Goal: Task Accomplishment & Management: Complete application form

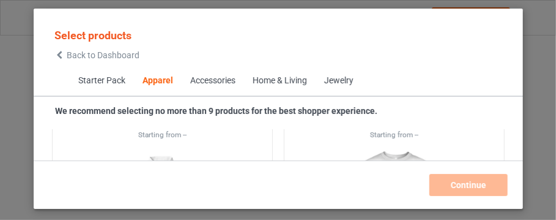
scroll to position [949, 0]
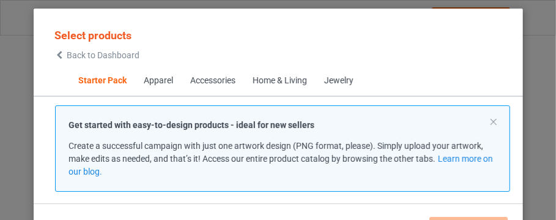
click at [513, 136] on div "Select products Back to Dashboard Starter Pack Apparel Accessories Home & Livin…" at bounding box center [278, 110] width 556 height 220
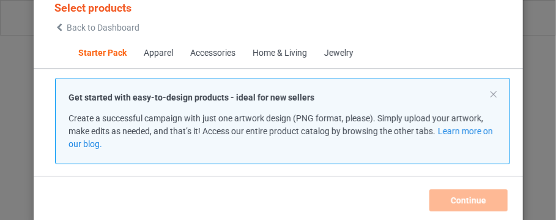
scroll to position [40, 0]
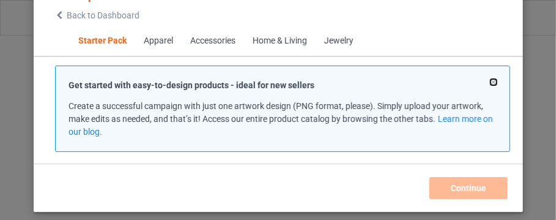
click at [490, 82] on button at bounding box center [493, 82] width 6 height 6
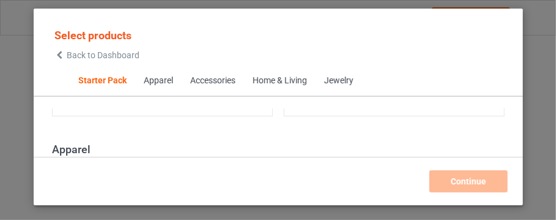
scroll to position [0, 0]
click at [163, 78] on div "Apparel" at bounding box center [158, 81] width 29 height 12
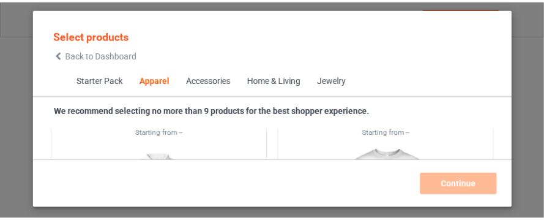
scroll to position [884, 0]
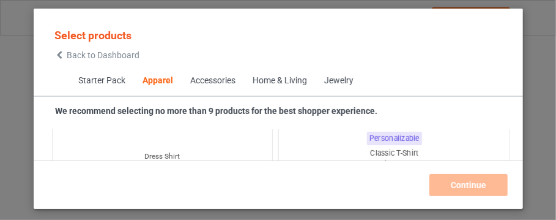
click at [387, 151] on div "Classic T-Shirt" at bounding box center [393, 153] width 231 height 10
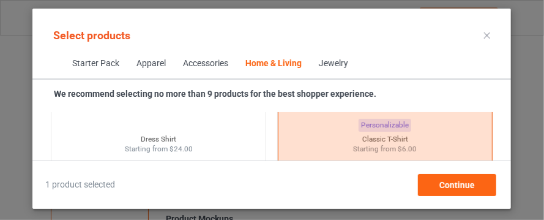
scroll to position [12959, 0]
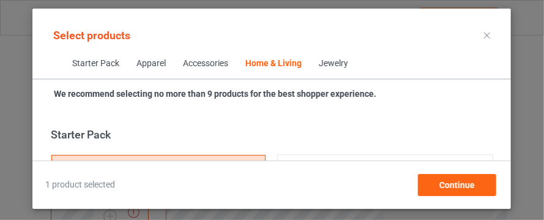
scroll to position [19439, 0]
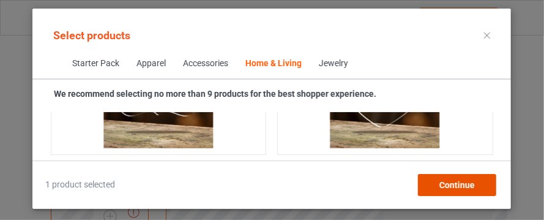
click at [474, 185] on span "Continue" at bounding box center [456, 185] width 35 height 10
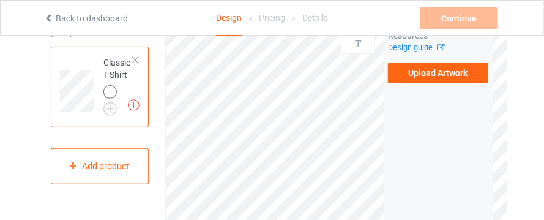
scroll to position [53, 0]
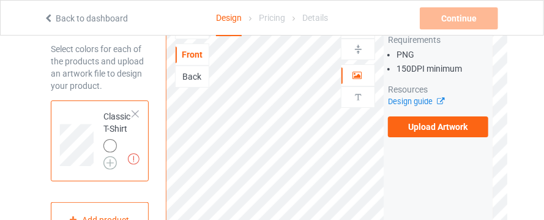
drag, startPoint x: 106, startPoint y: 153, endPoint x: 109, endPoint y: 162, distance: 8.9
click at [109, 162] on div at bounding box center [117, 154] width 29 height 31
click at [109, 162] on img at bounding box center [109, 162] width 13 height 13
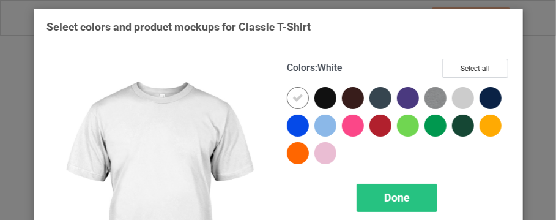
click at [315, 104] on div at bounding box center [326, 98] width 22 height 22
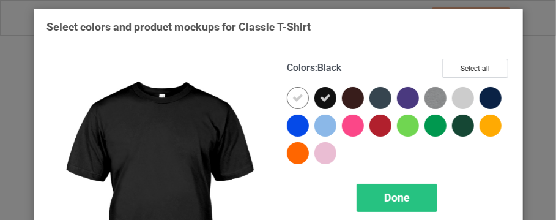
click at [320, 98] on icon at bounding box center [325, 97] width 11 height 11
click at [316, 98] on div at bounding box center [326, 98] width 22 height 22
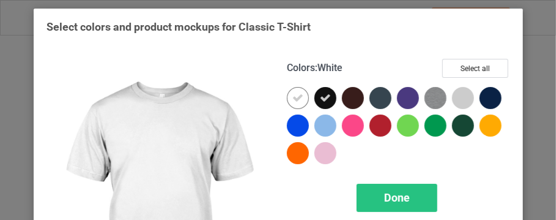
click at [293, 99] on icon at bounding box center [298, 97] width 11 height 11
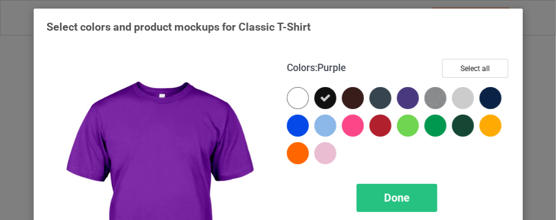
click at [401, 98] on div at bounding box center [408, 98] width 22 height 22
click at [370, 99] on div at bounding box center [381, 98] width 22 height 22
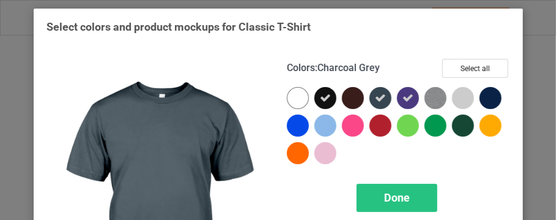
click at [378, 102] on icon at bounding box center [380, 97] width 11 height 11
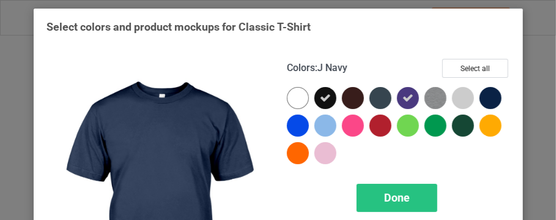
click at [480, 109] on div at bounding box center [491, 98] width 22 height 22
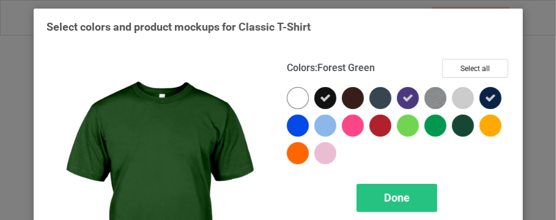
click at [452, 136] on div at bounding box center [463, 125] width 22 height 22
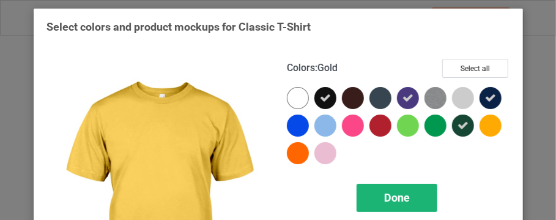
click at [393, 195] on span "Done" at bounding box center [397, 197] width 26 height 13
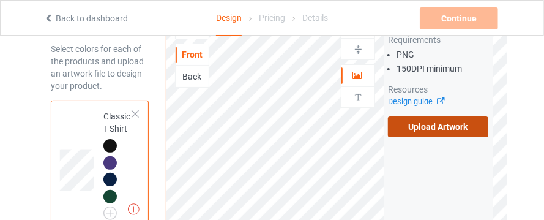
click at [433, 121] on label "Upload Artwork" at bounding box center [438, 126] width 100 height 21
click at [0, 0] on input "Upload Artwork" at bounding box center [0, 0] width 0 height 0
click at [421, 121] on label "Upload Artwork" at bounding box center [438, 126] width 100 height 21
click at [0, 0] on input "Upload Artwork" at bounding box center [0, 0] width 0 height 0
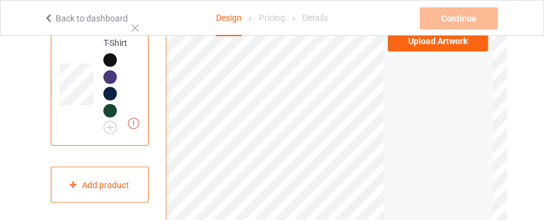
scroll to position [138, 0]
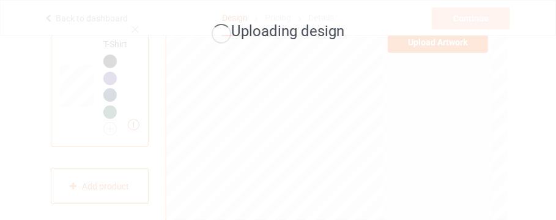
drag, startPoint x: 556, startPoint y: 56, endPoint x: 553, endPoint y: 78, distance: 22.2
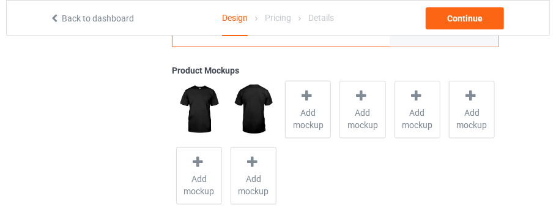
scroll to position [495, 0]
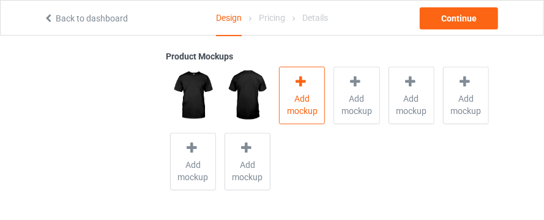
click at [301, 86] on icon at bounding box center [301, 81] width 15 height 13
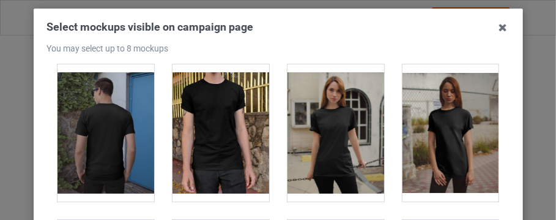
scroll to position [0, 0]
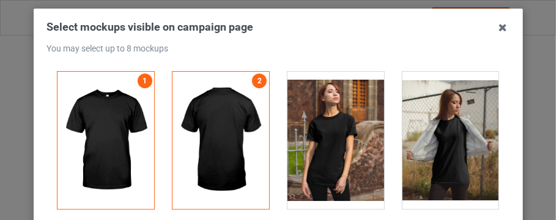
click at [353, 95] on div at bounding box center [336, 140] width 97 height 137
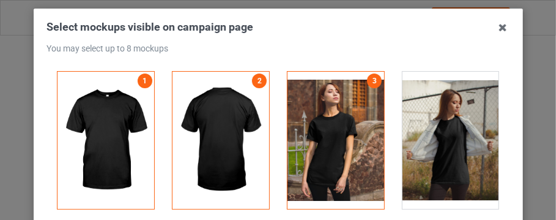
click at [342, 118] on div at bounding box center [336, 140] width 97 height 137
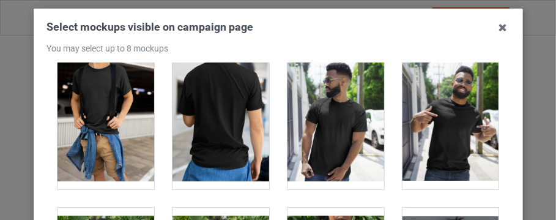
scroll to position [7279, 0]
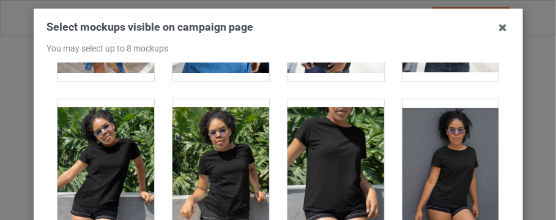
click at [346, 129] on div at bounding box center [336, 167] width 97 height 137
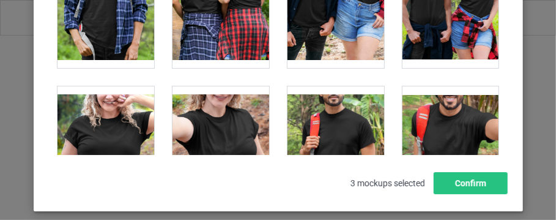
scroll to position [13770, 0]
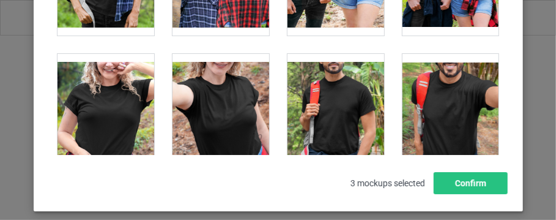
click at [235, 94] on div at bounding box center [221, 122] width 97 height 137
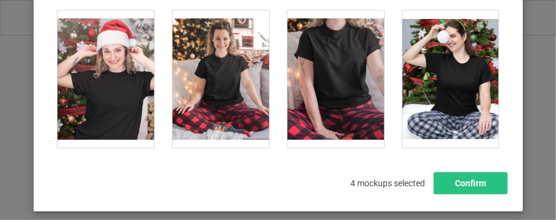
scroll to position [12693, 0]
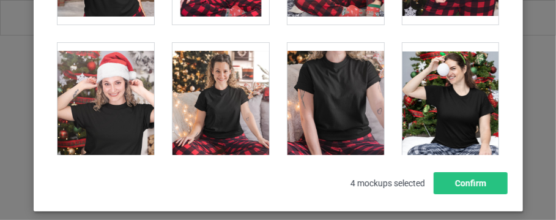
click at [302, 86] on div at bounding box center [336, 111] width 97 height 137
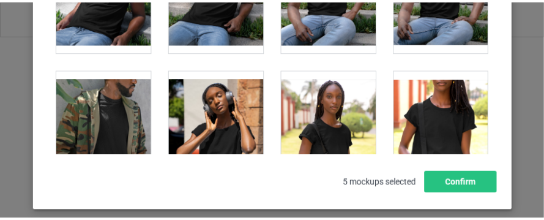
scroll to position [8776, 0]
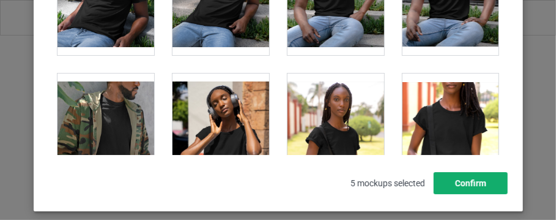
click at [466, 184] on button "Confirm" at bounding box center [471, 183] width 74 height 22
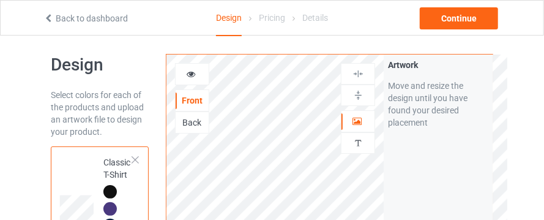
scroll to position [0, 0]
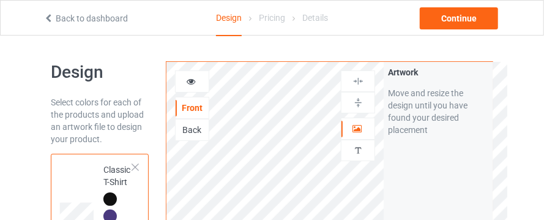
click at [199, 130] on div "Back" at bounding box center [192, 130] width 33 height 12
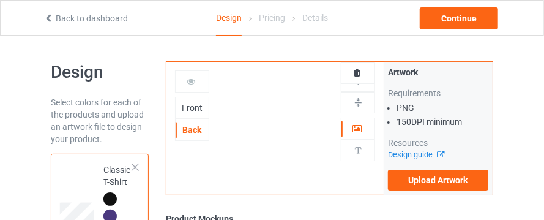
click at [192, 99] on div "Front" at bounding box center [192, 108] width 34 height 22
click at [193, 108] on div "Front" at bounding box center [192, 108] width 33 height 12
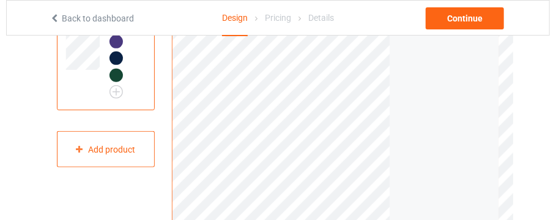
scroll to position [171, 0]
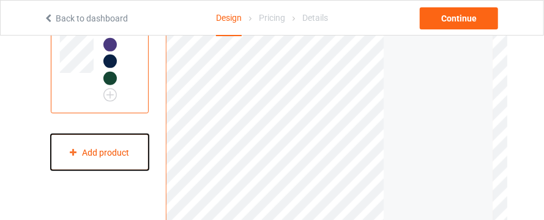
click at [136, 151] on div "Add product" at bounding box center [100, 152] width 98 height 36
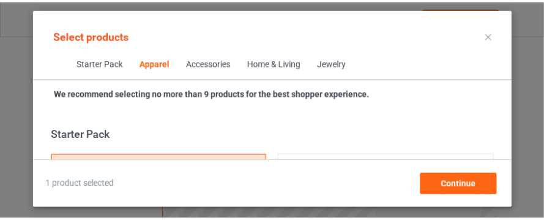
scroll to position [655, 0]
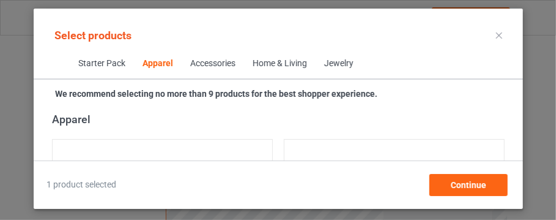
click at [498, 33] on icon at bounding box center [499, 35] width 6 height 6
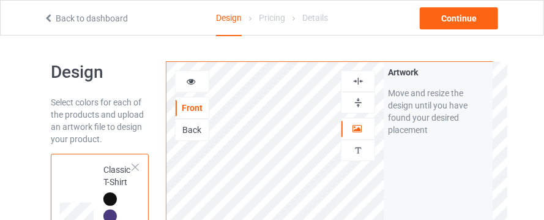
click at [187, 80] on icon at bounding box center [191, 79] width 10 height 9
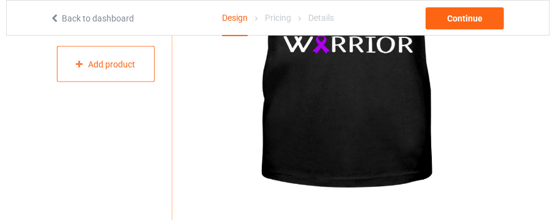
scroll to position [283, 0]
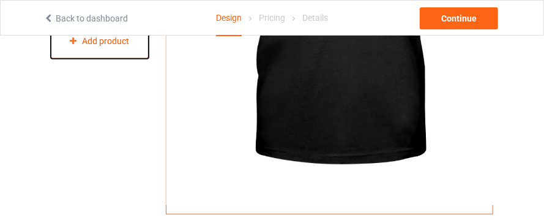
click at [130, 54] on div "Add product" at bounding box center [100, 41] width 98 height 36
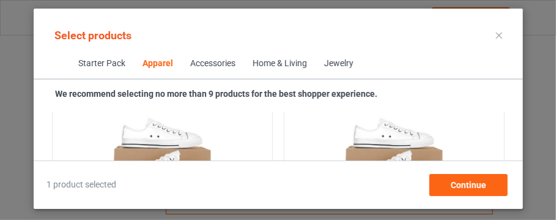
scroll to position [2542, 0]
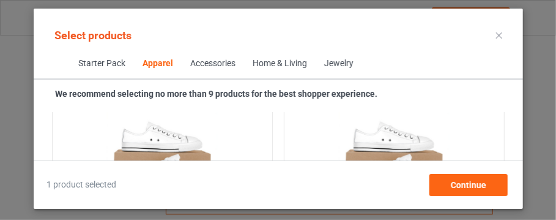
click at [225, 64] on div "Accessories" at bounding box center [212, 64] width 45 height 12
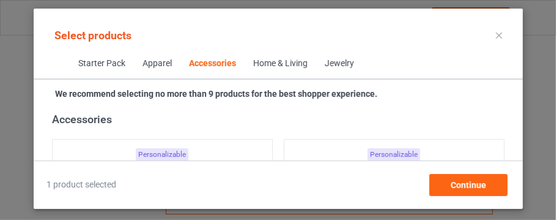
click at [163, 61] on div "Apparel" at bounding box center [157, 64] width 29 height 12
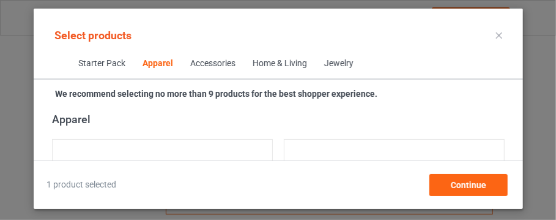
click at [115, 60] on span "Starter Pack" at bounding box center [102, 63] width 64 height 29
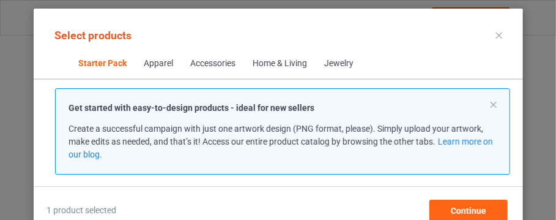
scroll to position [15, 0]
click at [490, 102] on button at bounding box center [493, 105] width 6 height 6
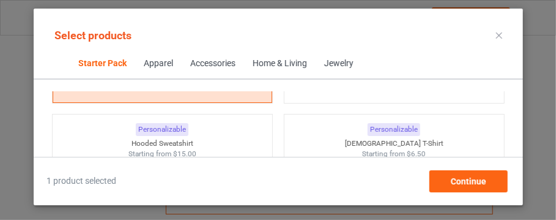
scroll to position [228, 0]
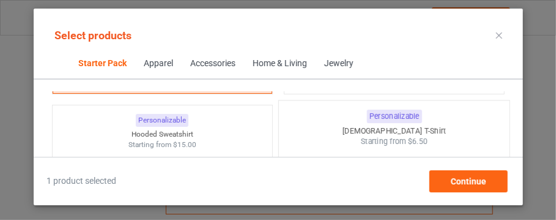
click at [362, 130] on div "[DEMOGRAPHIC_DATA] T-Shirt" at bounding box center [393, 130] width 231 height 10
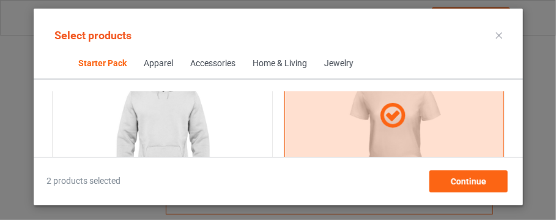
scroll to position [326, 0]
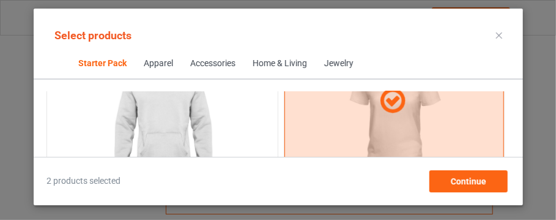
click at [181, 143] on img at bounding box center [162, 121] width 115 height 144
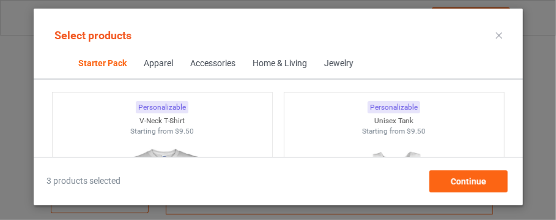
scroll to position [457, 0]
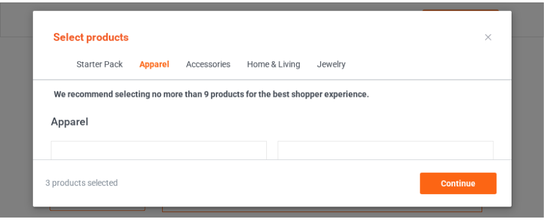
scroll to position [685, 0]
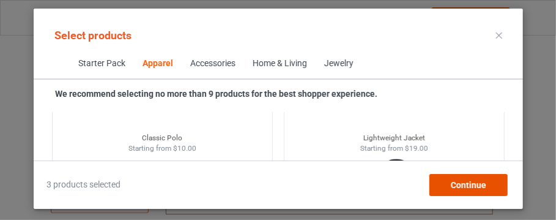
click at [484, 181] on span "Continue" at bounding box center [468, 185] width 35 height 10
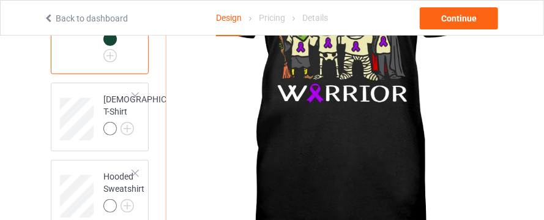
scroll to position [219, 0]
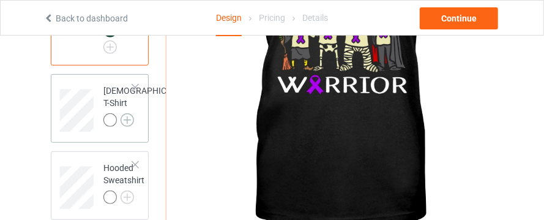
click at [121, 127] on img at bounding box center [127, 119] width 13 height 13
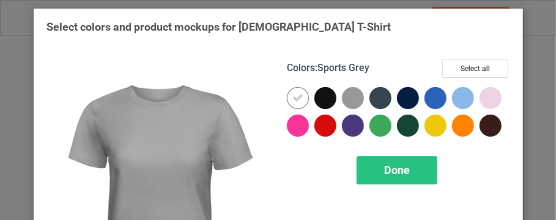
click at [317, 97] on div at bounding box center [326, 98] width 22 height 22
click at [293, 99] on icon at bounding box center [298, 97] width 11 height 11
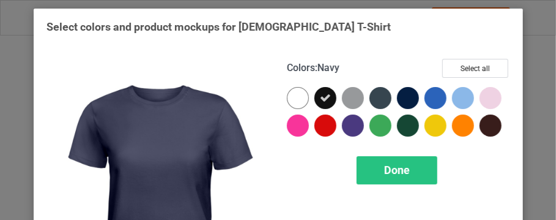
click at [403, 99] on div at bounding box center [408, 98] width 22 height 22
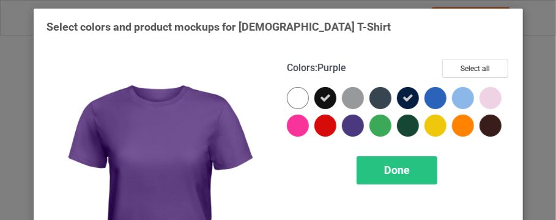
click at [364, 121] on div at bounding box center [353, 125] width 22 height 22
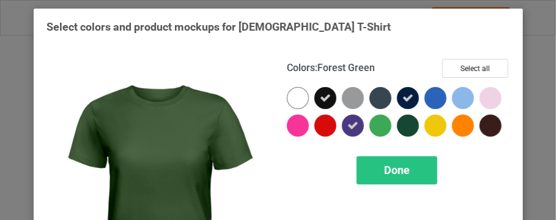
click at [419, 134] on div at bounding box center [408, 125] width 22 height 22
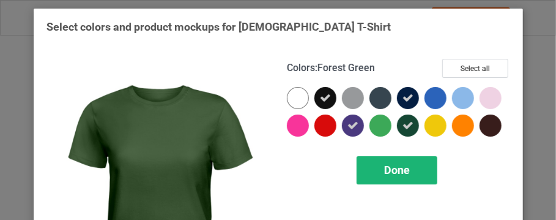
click at [388, 176] on span "Done" at bounding box center [397, 169] width 26 height 13
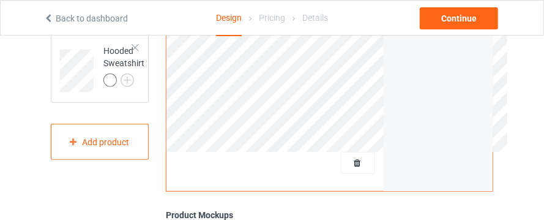
scroll to position [351, 0]
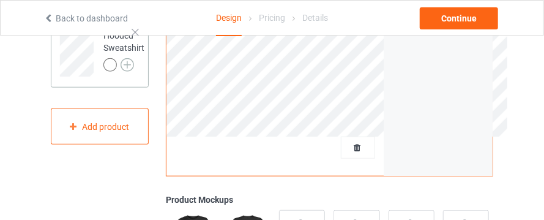
click at [129, 72] on img at bounding box center [127, 64] width 13 height 13
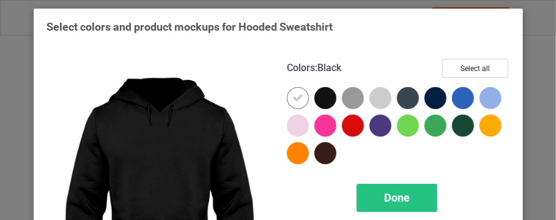
click at [319, 99] on div at bounding box center [326, 98] width 22 height 22
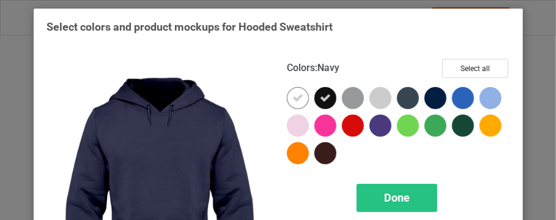
click at [436, 99] on div at bounding box center [436, 98] width 22 height 22
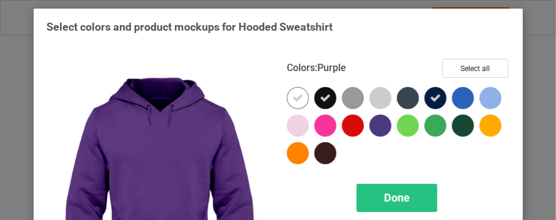
click at [392, 126] on div at bounding box center [381, 125] width 22 height 22
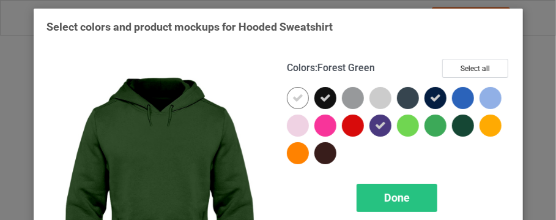
click at [452, 136] on div at bounding box center [463, 125] width 22 height 22
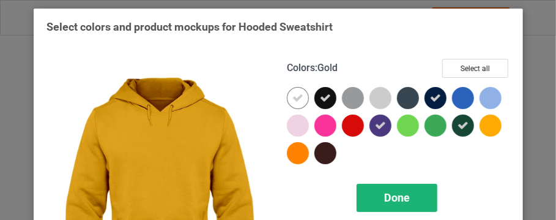
click at [374, 190] on div "Done" at bounding box center [397, 198] width 81 height 28
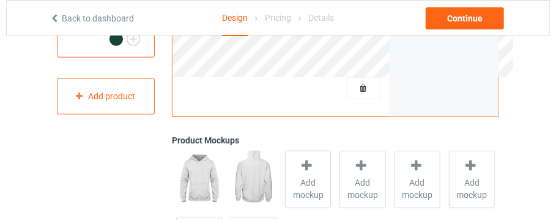
scroll to position [406, 0]
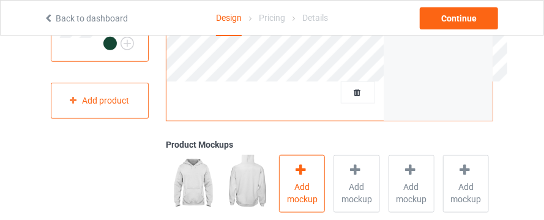
click at [316, 171] on div "Add mockup" at bounding box center [302, 184] width 46 height 58
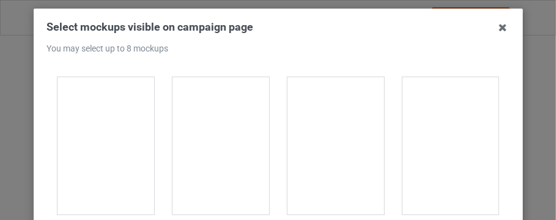
scroll to position [4472, 0]
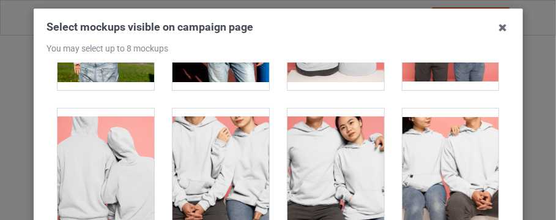
click at [347, 140] on div at bounding box center [336, 176] width 97 height 137
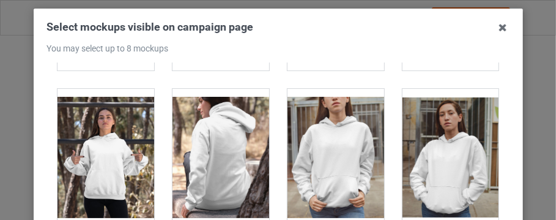
scroll to position [326, 0]
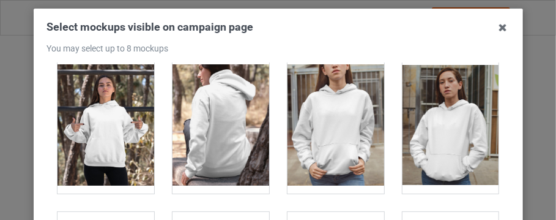
click at [443, 153] on div at bounding box center [450, 124] width 97 height 137
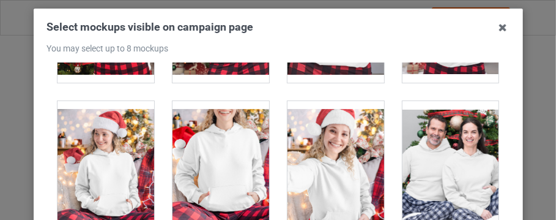
scroll to position [7899, 0]
click at [443, 153] on div at bounding box center [450, 169] width 97 height 137
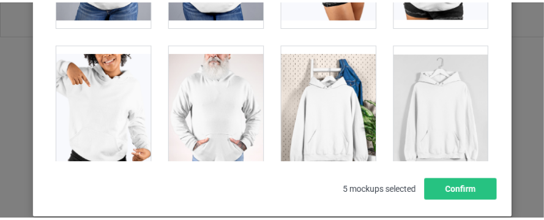
scroll to position [83, 0]
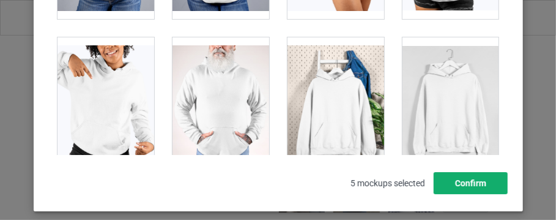
click at [461, 176] on button "Confirm" at bounding box center [471, 183] width 74 height 22
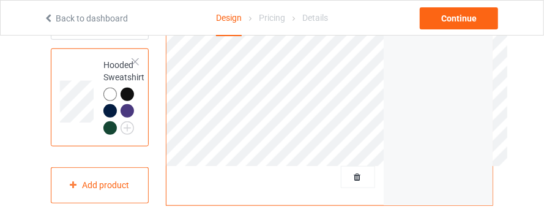
scroll to position [315, 0]
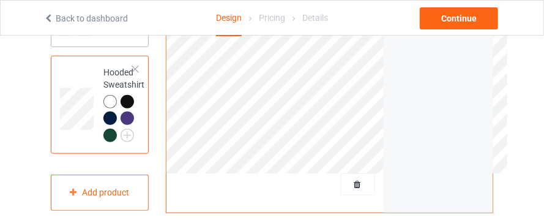
click at [136, 38] on td "[DEMOGRAPHIC_DATA] T-Shirt" at bounding box center [148, 10] width 103 height 54
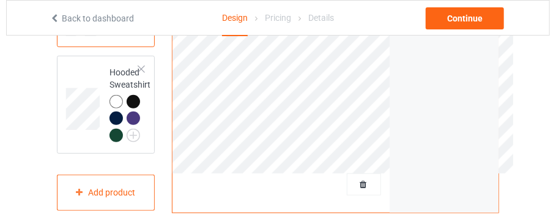
scroll to position [495, 0]
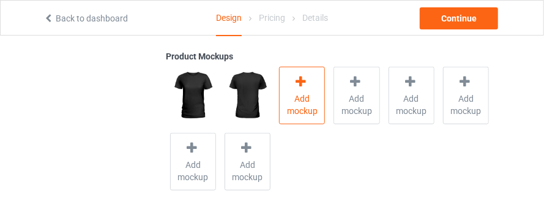
click at [290, 94] on span "Add mockup" at bounding box center [302, 104] width 45 height 24
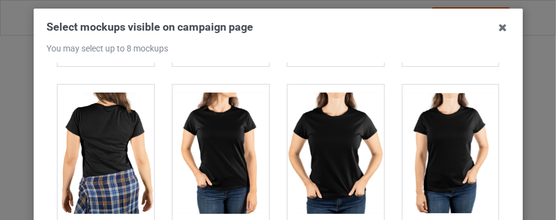
scroll to position [3253, 0]
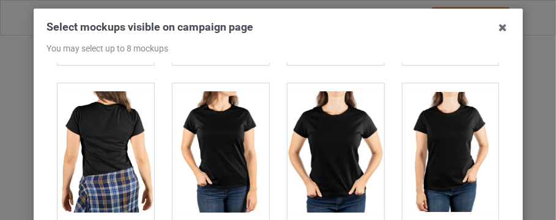
click at [353, 145] on div at bounding box center [336, 151] width 97 height 137
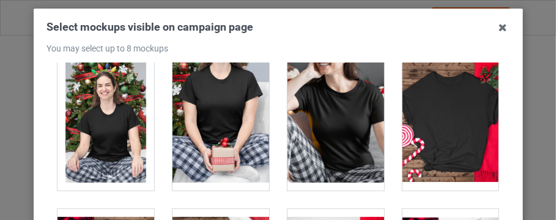
scroll to position [3906, 0]
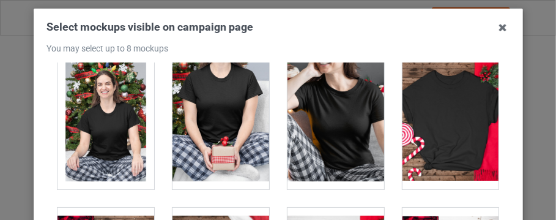
click at [342, 80] on div at bounding box center [336, 120] width 97 height 137
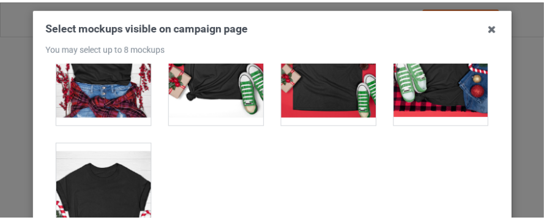
scroll to position [4320, 0]
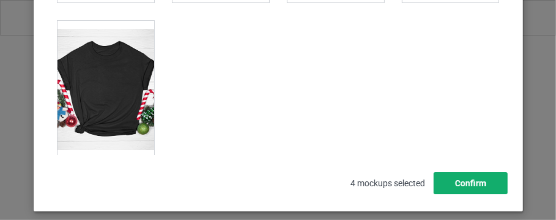
click at [475, 182] on button "Confirm" at bounding box center [471, 183] width 74 height 22
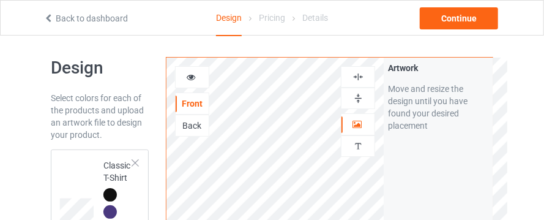
scroll to position [0, 0]
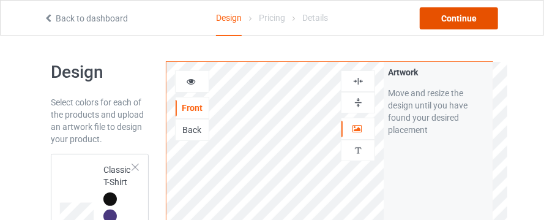
click at [459, 12] on div "Continue" at bounding box center [459, 18] width 78 height 22
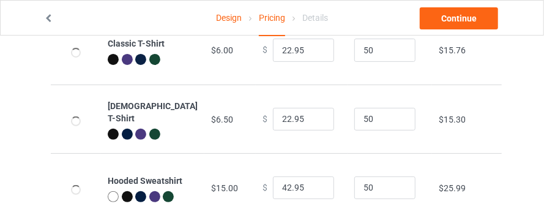
scroll to position [109, 0]
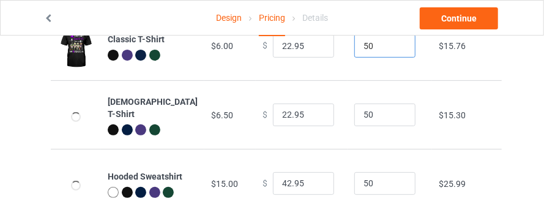
drag, startPoint x: 362, startPoint y: 44, endPoint x: 282, endPoint y: 58, distance: 80.8
click at [282, 58] on tr "Classic T-Shirt $6.00 $ 22.95 50 $15.76" at bounding box center [276, 46] width 451 height 69
type input "1"
drag, startPoint x: 365, startPoint y: 120, endPoint x: 265, endPoint y: 118, distance: 99.8
click at [265, 118] on tr "[DEMOGRAPHIC_DATA] T-Shirt $6.50 $ 22.95 50 $15.30" at bounding box center [276, 114] width 451 height 69
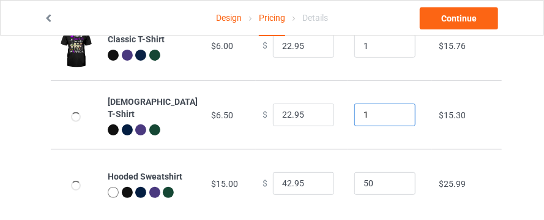
type input "1"
drag, startPoint x: 365, startPoint y: 188, endPoint x: 246, endPoint y: 192, distance: 119.4
click at [246, 192] on tr "Hooded Sweatshirt $15.00 $ 42.95 50 $25.99" at bounding box center [276, 183] width 451 height 69
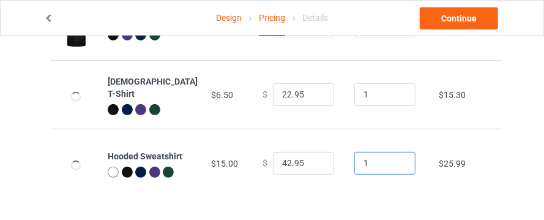
scroll to position [132, 0]
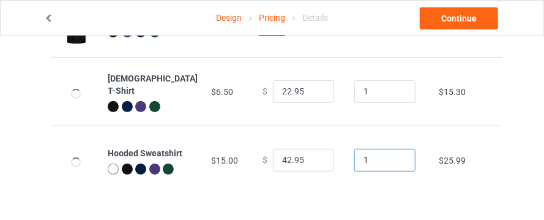
type input "1"
drag, startPoint x: 277, startPoint y: 162, endPoint x: 236, endPoint y: 160, distance: 41.0
click at [236, 160] on tr "Hooded Sweatshirt $15.00 $ 42.95 1 $25.99" at bounding box center [276, 159] width 451 height 69
type input "35.95"
click at [308, 130] on td "$ 35.95" at bounding box center [302, 159] width 92 height 69
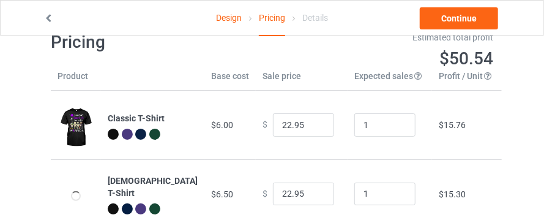
scroll to position [23, 0]
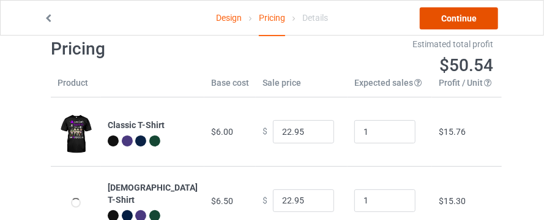
click at [471, 20] on link "Continue" at bounding box center [459, 18] width 78 height 22
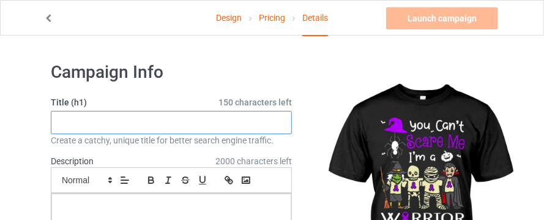
click at [217, 112] on input "text" at bounding box center [171, 122] width 241 height 23
type input "Y"
paste input "You Can't Scare Me !"
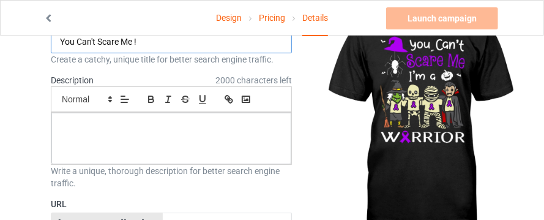
scroll to position [108, 0]
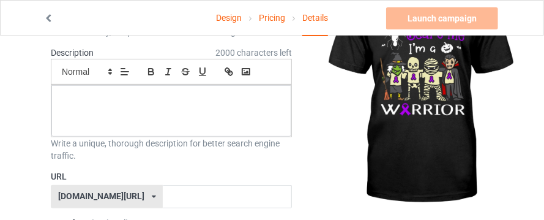
type input "You Can't Scare Me !"
click at [277, 111] on div at bounding box center [171, 110] width 240 height 51
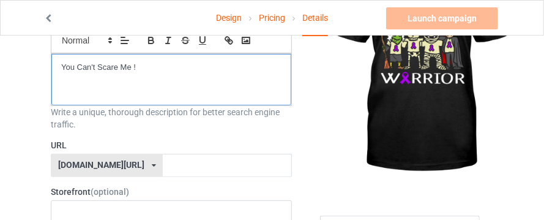
scroll to position [158, 0]
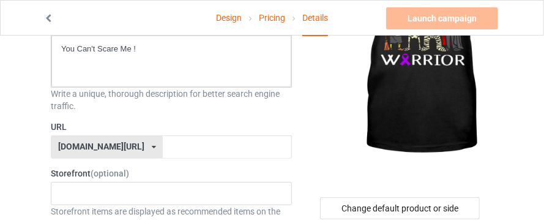
click at [125, 145] on div "[DOMAIN_NAME][URL] [DOMAIN_NAME][URL] [DOMAIN_NAME][URL] 606df62b89aaee4fb94fa2…" at bounding box center [107, 146] width 112 height 23
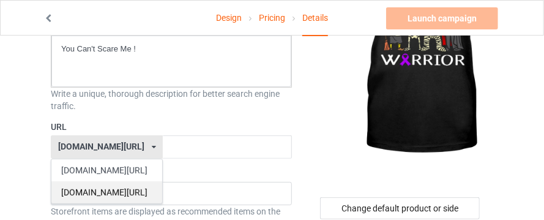
click at [107, 190] on div "[DOMAIN_NAME][URL]" at bounding box center [106, 192] width 111 height 22
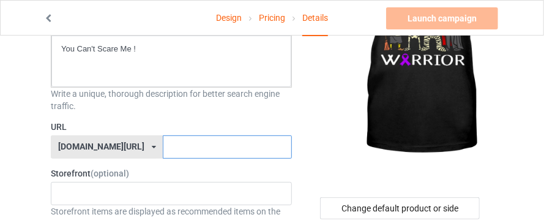
click at [163, 144] on input "text" at bounding box center [227, 146] width 129 height 23
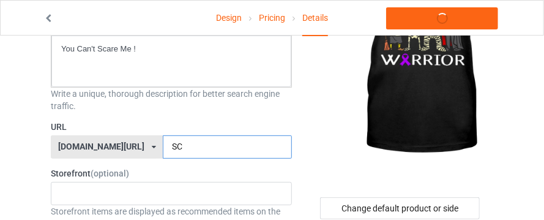
type input "S"
click at [163, 147] on input "scare" at bounding box center [227, 146] width 129 height 23
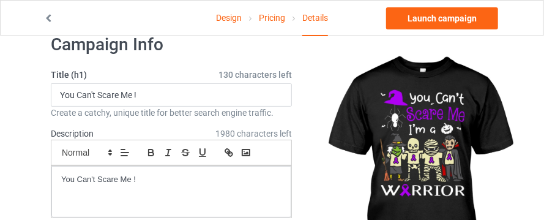
scroll to position [15, 0]
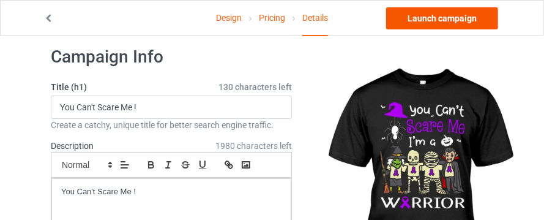
type input "-scare"
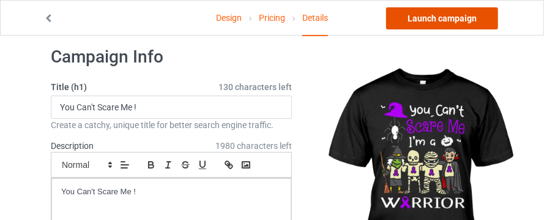
click at [456, 23] on link "Launch campaign" at bounding box center [442, 18] width 112 height 22
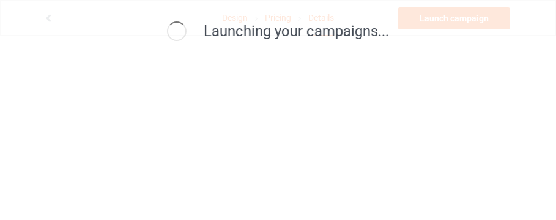
drag, startPoint x: 556, startPoint y: 60, endPoint x: 556, endPoint y: 186, distance: 126.1
click at [556, 186] on div "Launching your campaigns..." at bounding box center [278, 110] width 556 height 220
